Goal: Find contact information: Find contact information

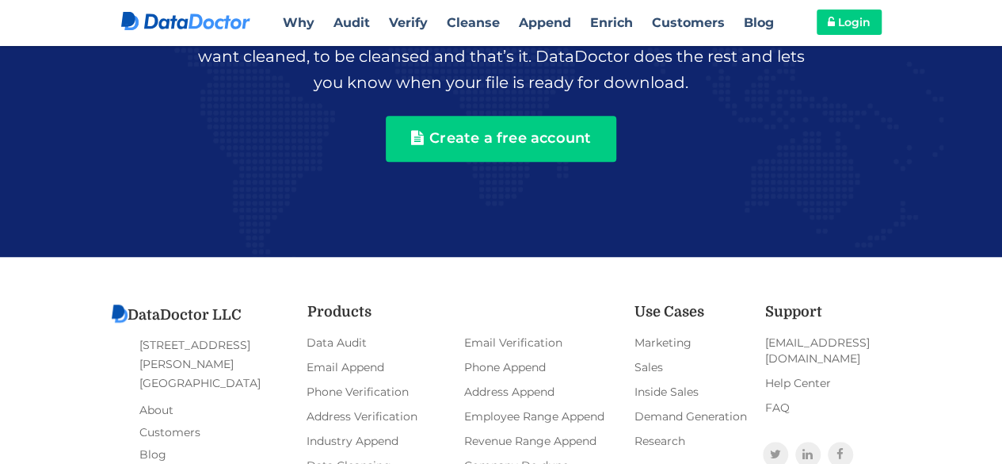
scroll to position [3605, 0]
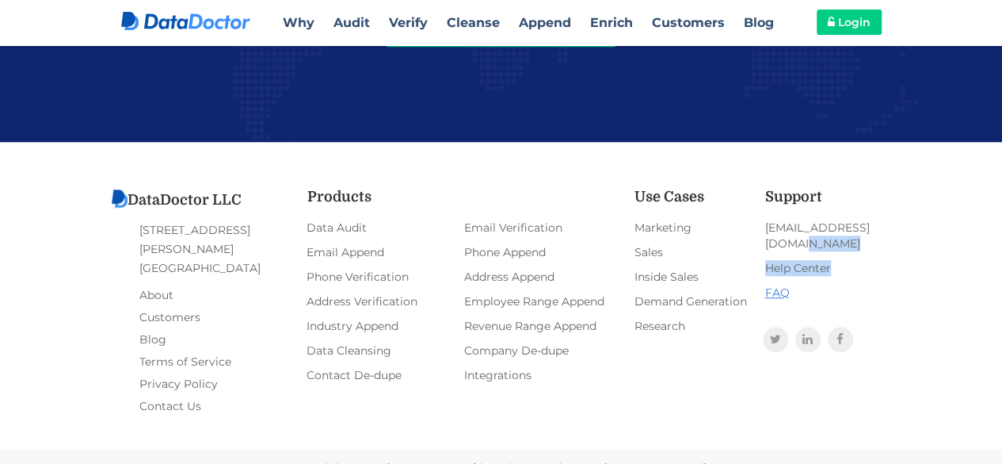
drag, startPoint x: 906, startPoint y: 218, endPoint x: 867, endPoint y: 265, distance: 61.9
click at [867, 265] on div "DataDoctor LLC 1600 Duane Avenue Santa Clara, CA 95054 About Customers Blog Ter…" at bounding box center [501, 313] width 1002 height 343
click at [935, 269] on div "DataDoctor LLC 1600 Duane Avenue Santa Clara, CA 95054 About Customers Blog Ter…" at bounding box center [501, 313] width 1002 height 343
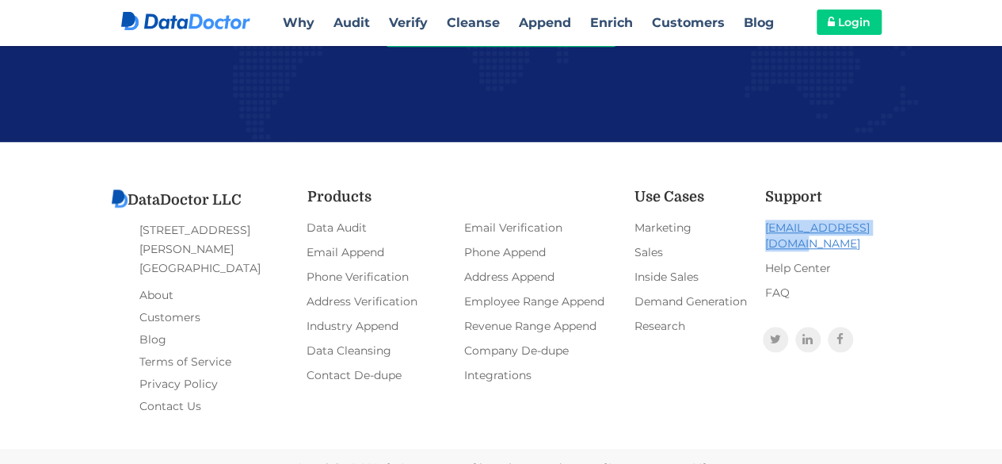
drag, startPoint x: 902, startPoint y: 223, endPoint x: 762, endPoint y: 224, distance: 140.2
click at [762, 224] on div "DataDoctor LLC 1600 Duane Avenue Santa Clara, CA 95054 About Customers Blog Ter…" at bounding box center [501, 313] width 1002 height 343
copy link "[EMAIL_ADDRESS][DOMAIN_NAME]"
click at [464, 249] on link "Phone Append" at bounding box center [542, 252] width 158 height 21
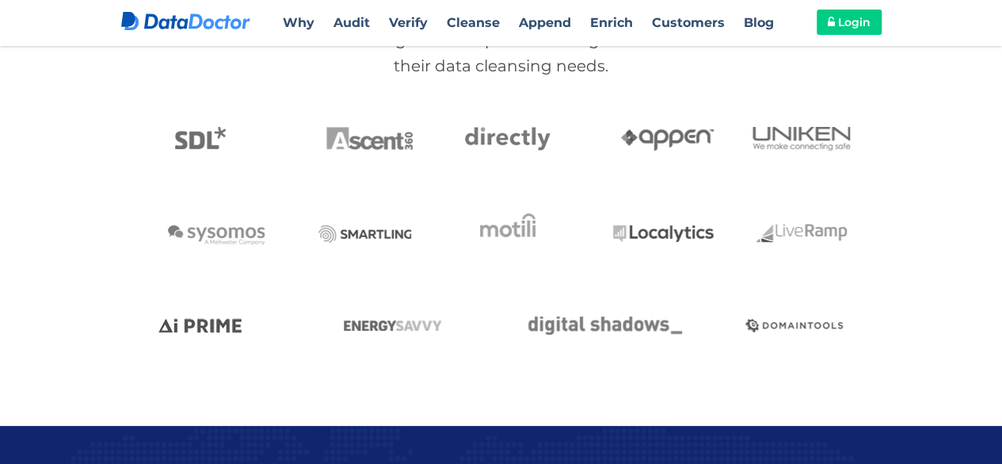
scroll to position [2345, 0]
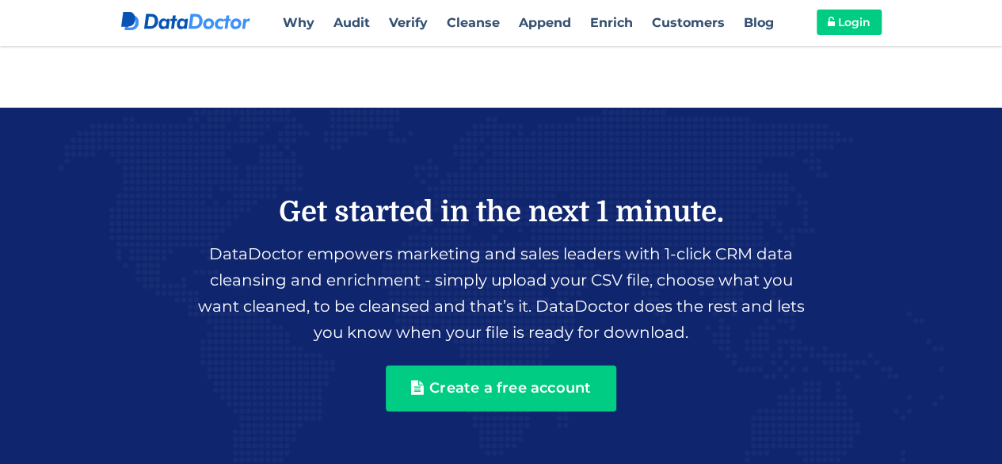
scroll to position [2501, 0]
